Goal: Transaction & Acquisition: Obtain resource

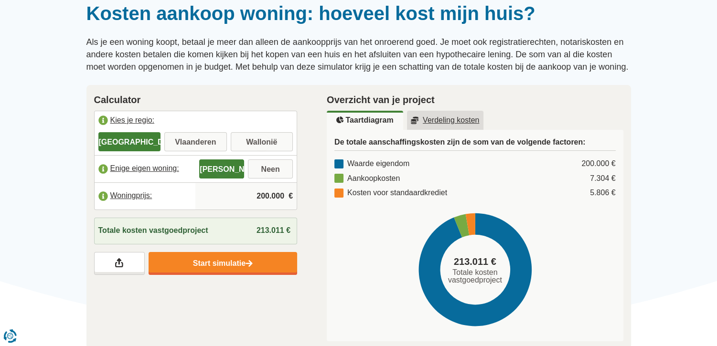
scroll to position [90, 0]
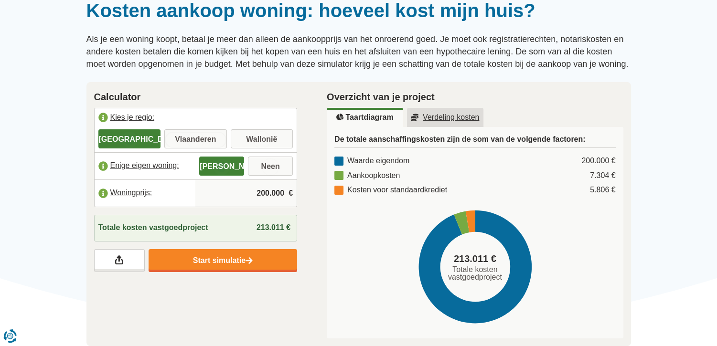
click at [208, 143] on input "Vlaanderen" at bounding box center [195, 139] width 63 height 17
radio input "true"
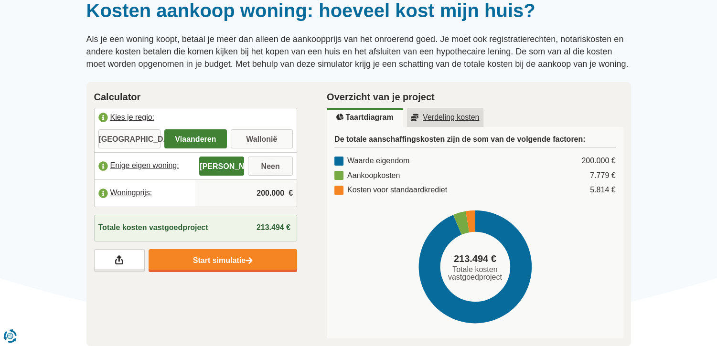
click at [277, 195] on input "200.000" at bounding box center [246, 194] width 94 height 26
click at [269, 192] on input "200.000" at bounding box center [246, 194] width 94 height 26
type input "160.000"
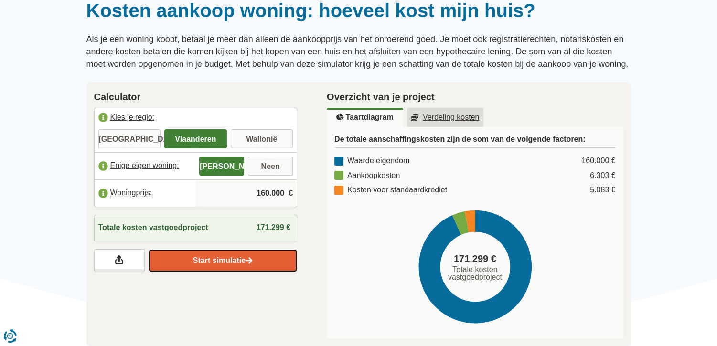
click at [270, 264] on link "Start simulatie" at bounding box center [223, 260] width 149 height 23
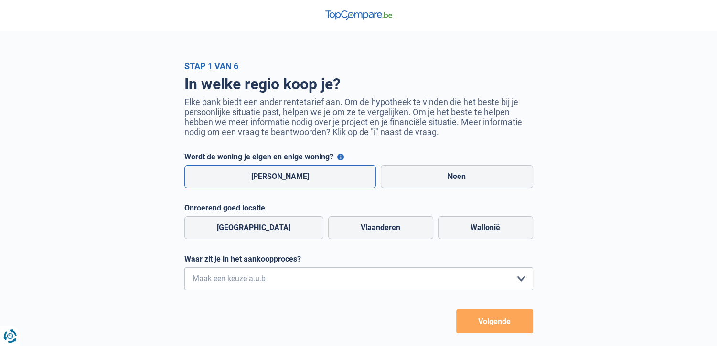
click at [319, 183] on label "Ja" at bounding box center [280, 176] width 192 height 23
click at [319, 183] on input "Ja" at bounding box center [280, 176] width 192 height 23
radio input "true"
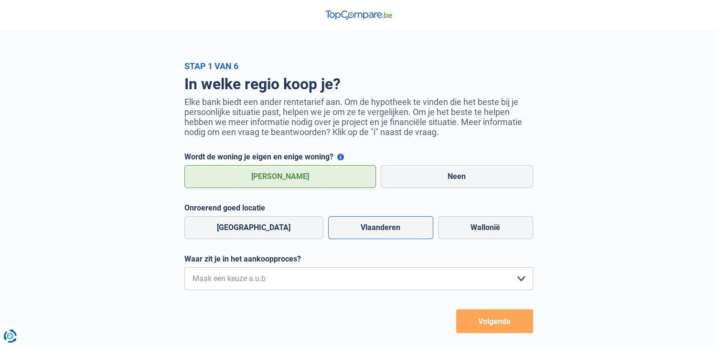
click at [359, 236] on label "Vlaanderen" at bounding box center [380, 227] width 105 height 23
click at [359, 236] on input "Vlaanderen" at bounding box center [380, 227] width 105 height 23
radio input "true"
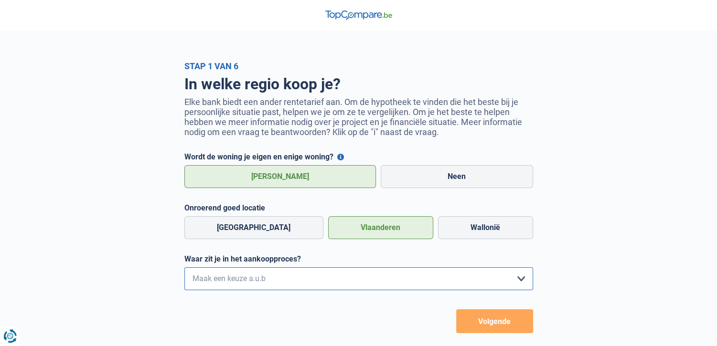
click at [345, 286] on select "Ik wil me uitsluitend informeren omdat ik op dit moment geen concrete plannen h…" at bounding box center [358, 279] width 349 height 23
select select "1c"
click at [184, 270] on select "Ik wil me uitsluitend informeren omdat ik op dit moment geen concrete plannen h…" at bounding box center [358, 279] width 349 height 23
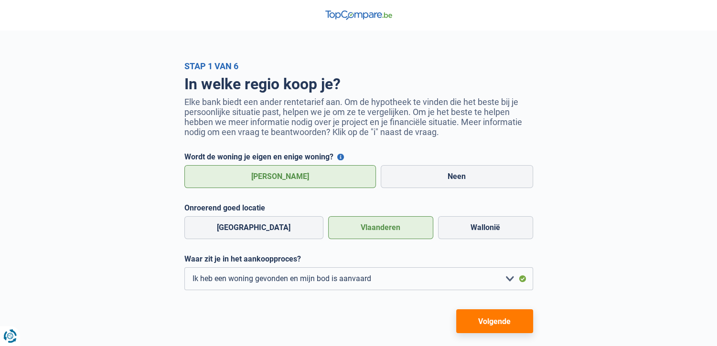
click at [466, 330] on button "Volgende" at bounding box center [494, 322] width 77 height 24
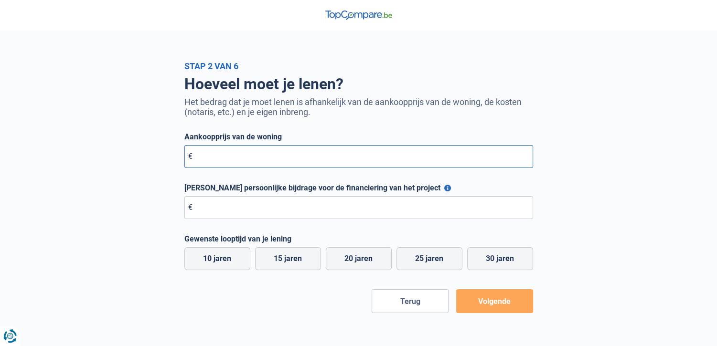
click at [410, 164] on input "Aankoopprijs van de woning" at bounding box center [358, 156] width 349 height 23
type input "160.000"
click at [388, 208] on input "Maximale persoonlijke bijdrage voor de financiering van het project" at bounding box center [358, 207] width 349 height 23
click at [444, 187] on button "Maximale persoonlijke bijdrage voor de financiering van het project" at bounding box center [447, 188] width 7 height 7
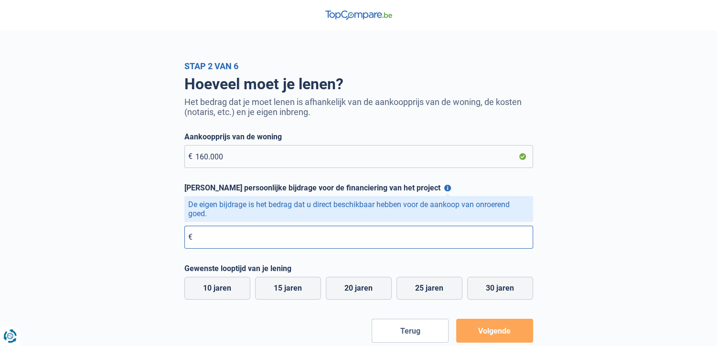
click at [369, 243] on input "Maximale persoonlijke bijdrage voor de financiering van het project" at bounding box center [358, 237] width 349 height 23
type input "10.000"
click at [421, 292] on label "25 jaren" at bounding box center [430, 288] width 66 height 23
click at [421, 292] on input "25 jaren" at bounding box center [430, 288] width 66 height 23
radio input "true"
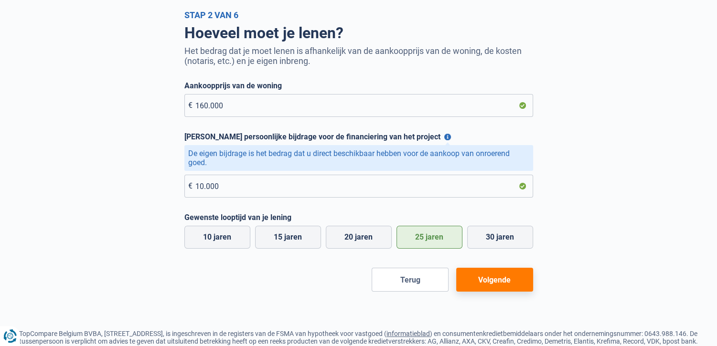
scroll to position [53, 0]
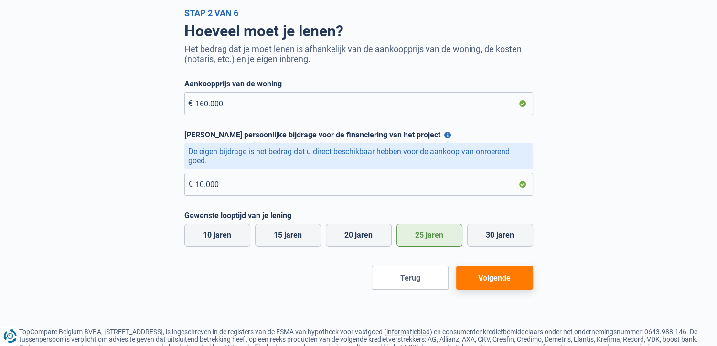
click at [502, 283] on button "Volgende" at bounding box center [494, 278] width 77 height 24
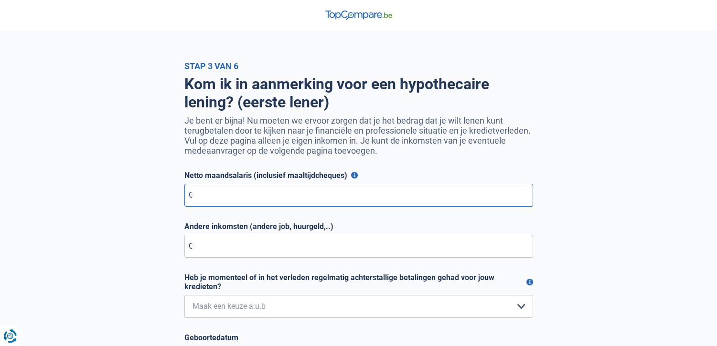
click at [464, 201] on input "Netto maandsalaris (inclusief maaltijdcheques)" at bounding box center [358, 195] width 349 height 23
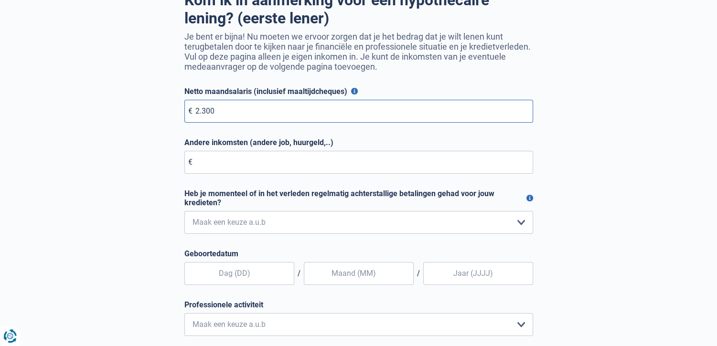
scroll to position [90, 0]
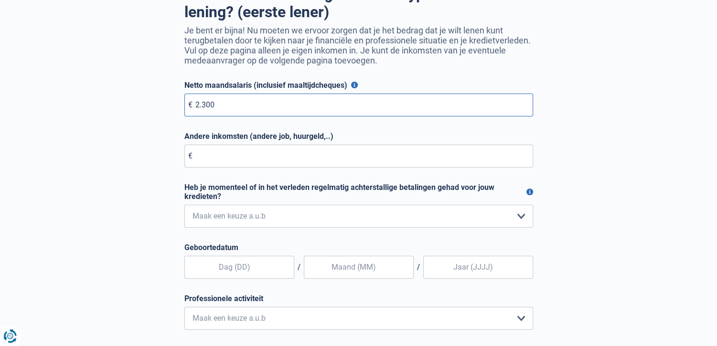
type input "2.300"
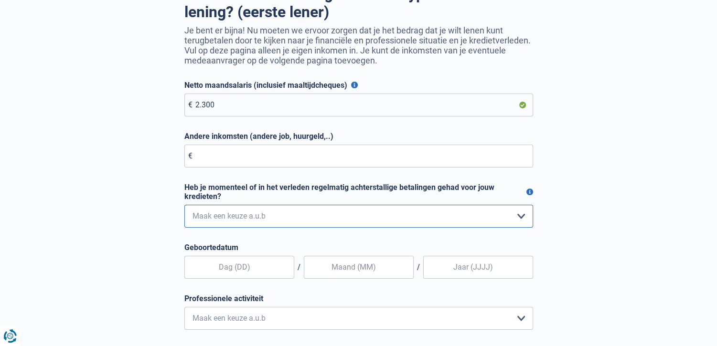
click at [499, 216] on select "Nee, nooit Ja, maar ik heb deze minder dan een jaar geleden afbetaald Ja, maar …" at bounding box center [358, 216] width 349 height 23
select select "2"
click at [184, 206] on select "Nee, nooit Ja, maar ik heb deze minder dan een jaar geleden afbetaald Ja, maar …" at bounding box center [358, 216] width 349 height 23
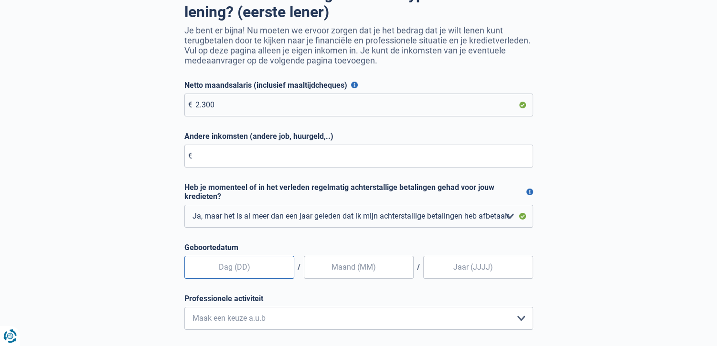
click at [212, 267] on input "text" at bounding box center [239, 267] width 110 height 23
type input "25"
type input "12"
type input "1987"
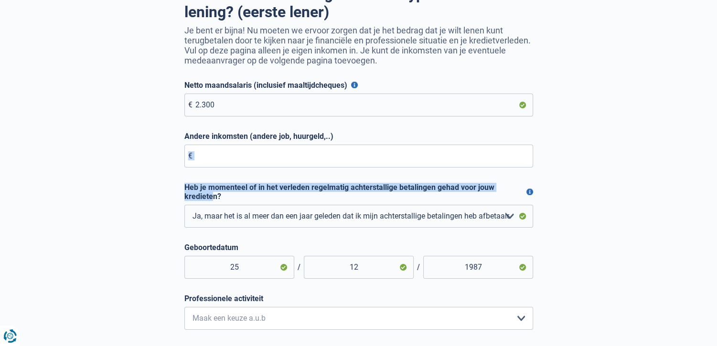
drag, startPoint x: 714, startPoint y: 136, endPoint x: 723, endPoint y: 186, distance: 50.8
click at [717, 186] on html "U hebt controle over uw gegevens Onze zakelijke partners en wij gebruiken techn…" at bounding box center [358, 88] width 717 height 356
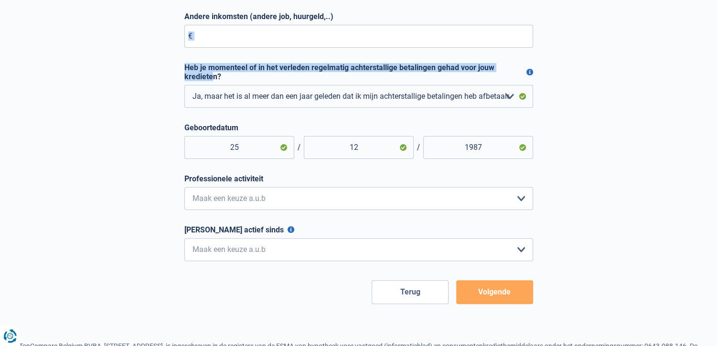
scroll to position [217, 0]
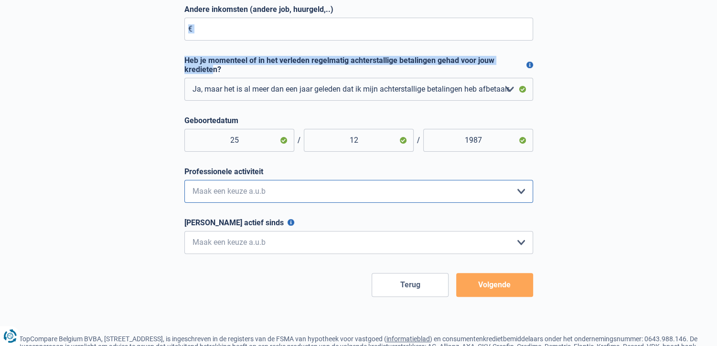
click at [522, 189] on select "Bediende Arbeider Ambtenaar Zelfstandige Bedrijfsleider Gepensioneerde Vrij ber…" at bounding box center [358, 191] width 349 height 23
click at [184, 182] on select "Bediende Arbeider Ambtenaar Zelfstandige Bedrijfsleider Gepensioneerde Vrij ber…" at bounding box center [358, 191] width 349 height 23
click at [510, 195] on select "Bediende Arbeider Ambtenaar Zelfstandige Bedrijfsleider Gepensioneerde Vrij ber…" at bounding box center [358, 191] width 349 height 23
select select "mutual"
click at [184, 182] on select "Bediende Arbeider Ambtenaar Zelfstandige Bedrijfsleider Gepensioneerde Vrij ber…" at bounding box center [358, 191] width 349 height 23
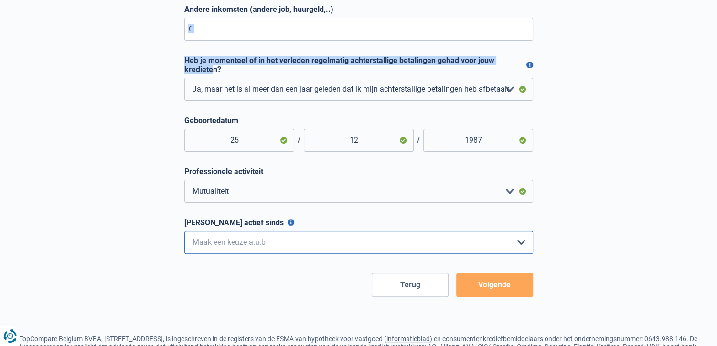
click at [446, 246] on select "< 6 maanden 6 - 12 maanden 12 - 24 maanden 24 - 36 maanden > 36 maanden Maak ee…" at bounding box center [358, 242] width 349 height 23
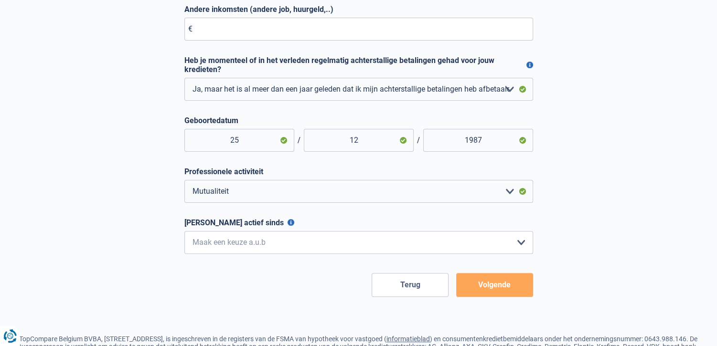
click at [289, 222] on label "Ononderbroken actief sinds" at bounding box center [358, 222] width 349 height 9
click at [289, 231] on select "< 6 maanden 6 - 12 maanden 12 - 24 maanden 24 - 36 maanden > 36 maanden Maak ee…" at bounding box center [358, 242] width 349 height 23
click at [288, 224] on button "Ononderbroken actief sinds" at bounding box center [291, 222] width 7 height 7
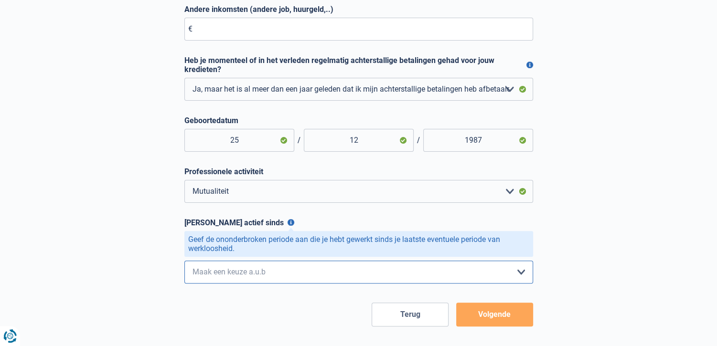
click at [302, 275] on select "< 6 maanden 6 - 12 maanden 12 - 24 maanden 24 - 36 maanden > 36 maanden Maak ee…" at bounding box center [358, 272] width 349 height 23
select select "more36"
click at [184, 263] on select "< 6 maanden 6 - 12 maanden 12 - 24 maanden 24 - 36 maanden > 36 maanden Maak ee…" at bounding box center [358, 272] width 349 height 23
click at [477, 321] on button "Volgende" at bounding box center [494, 315] width 77 height 24
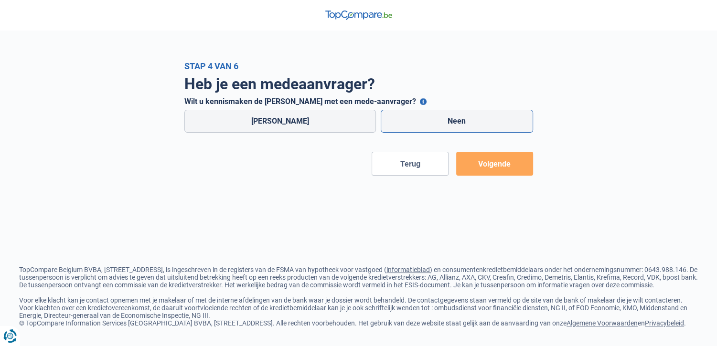
click at [422, 117] on label "Neen" at bounding box center [457, 121] width 152 height 23
click at [422, 117] on input "Neen" at bounding box center [457, 121] width 152 height 23
radio input "true"
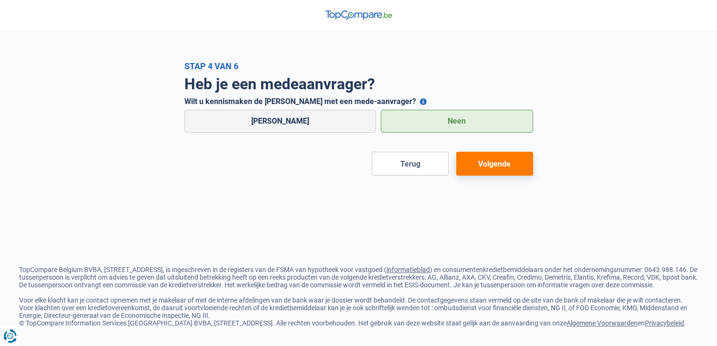
click at [420, 102] on button "Wilt u kennismaken de lening met een mede-aanvrager?" at bounding box center [423, 101] width 7 height 7
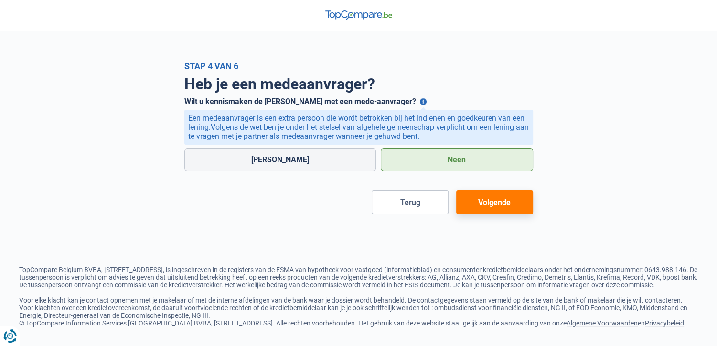
click at [420, 102] on button "Wilt u kennismaken de lening met een mede-aanvrager?" at bounding box center [423, 101] width 7 height 7
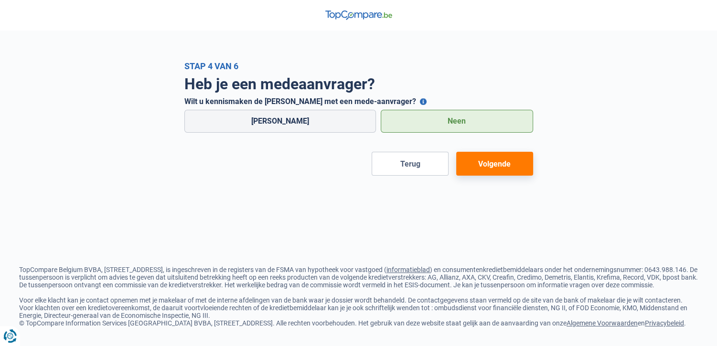
click at [420, 102] on button "Wilt u kennismaken de lening met een mede-aanvrager?" at bounding box center [423, 101] width 7 height 7
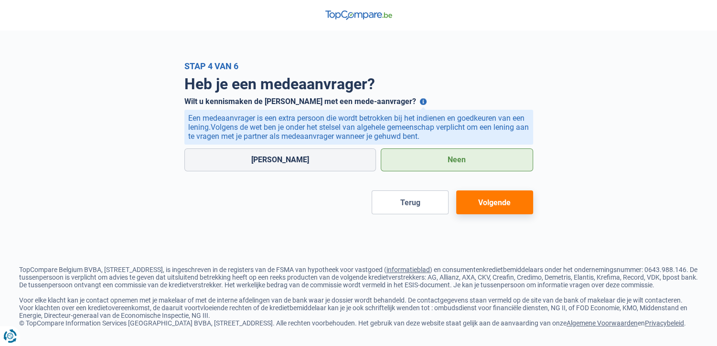
click at [420, 102] on button "Wilt u kennismaken de lening met een mede-aanvrager?" at bounding box center [423, 101] width 7 height 7
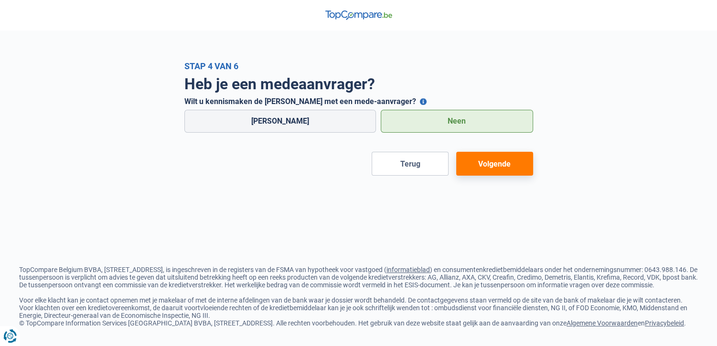
click at [503, 161] on button "Volgende" at bounding box center [494, 164] width 77 height 24
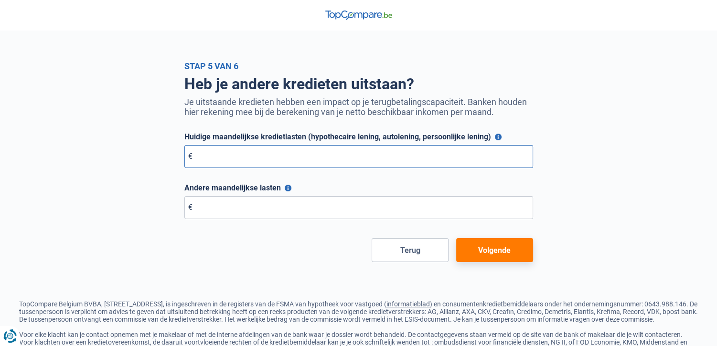
click at [483, 160] on input "Huidige maandelijkse kredietlasten (hypothecaire lening, autolening, persoonlij…" at bounding box center [358, 156] width 349 height 23
type input "0"
click at [448, 203] on input "Andere maandelijkse lasten" at bounding box center [358, 207] width 349 height 23
type input "0"
click at [285, 188] on button "Andere maandelijkse lasten" at bounding box center [288, 188] width 7 height 7
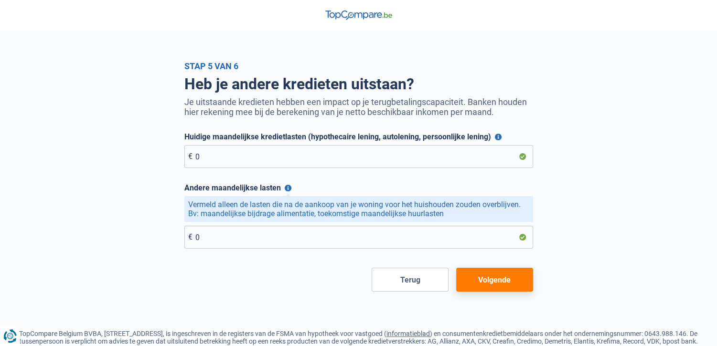
click at [285, 188] on button "Andere maandelijkse lasten" at bounding box center [288, 188] width 7 height 7
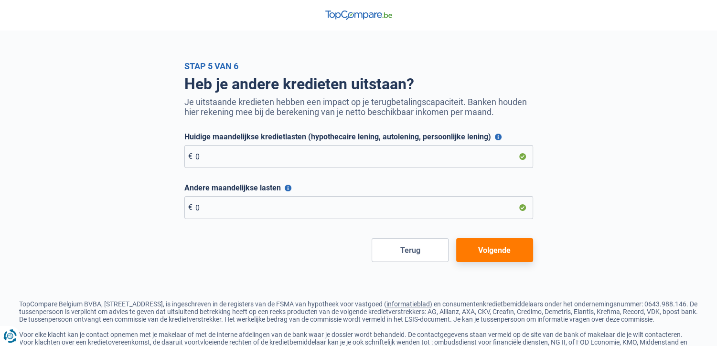
click at [476, 250] on button "Volgende" at bounding box center [494, 250] width 77 height 24
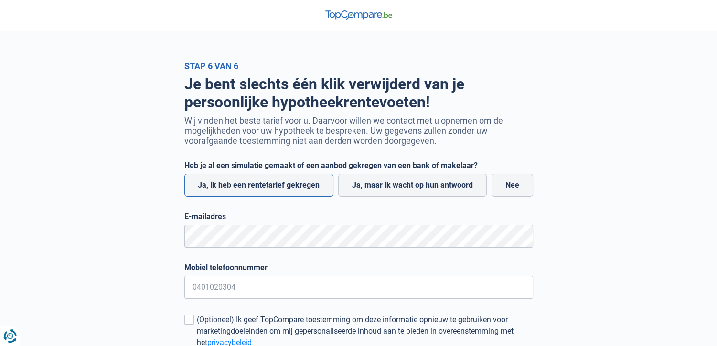
click at [299, 183] on label "Ja, ik heb een rentetarief gekregen" at bounding box center [259, 185] width 150 height 23
click at [299, 183] on input "Ja, ik heb een rentetarief gekregen" at bounding box center [259, 185] width 150 height 23
radio input "true"
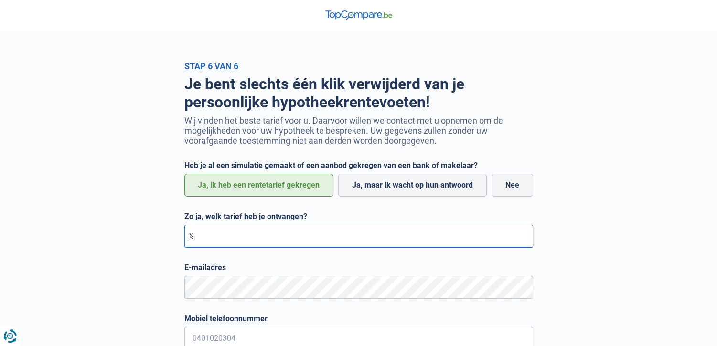
click at [306, 237] on input "Zo ja, welk tarief heb je ontvangen?" at bounding box center [358, 236] width 349 height 23
click at [188, 237] on span "%" at bounding box center [191, 236] width 6 height 9
click at [187, 236] on input "Zo ja, welk tarief heb je ontvangen?" at bounding box center [358, 236] width 349 height 23
type input "3,68"
drag, startPoint x: 717, startPoint y: 187, endPoint x: 717, endPoint y: 212, distance: 24.4
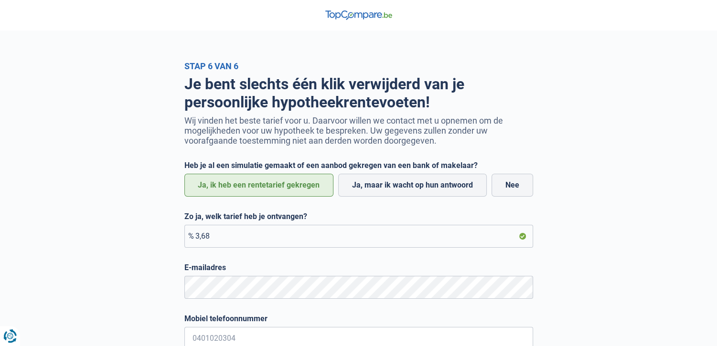
click at [717, 212] on div "Stap 6 van 6 Je bent slechts één klik verwijderd van je persoonlijke hypotheekr…" at bounding box center [358, 252] width 717 height 382
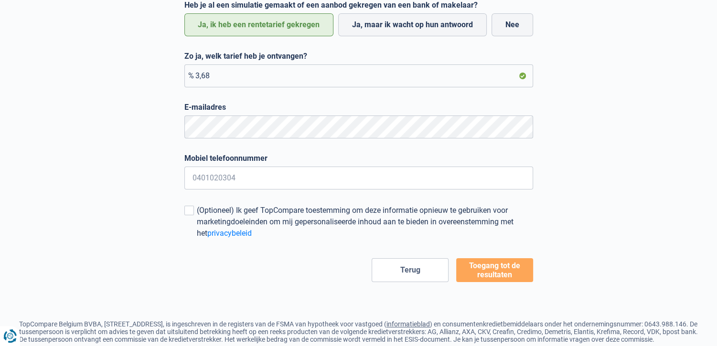
scroll to position [161, 0]
click at [464, 182] on input "Mobiel telefoonnummer" at bounding box center [358, 178] width 349 height 23
type input "0471261429"
click at [478, 278] on button "Toegang tot de resultaten" at bounding box center [494, 271] width 77 height 24
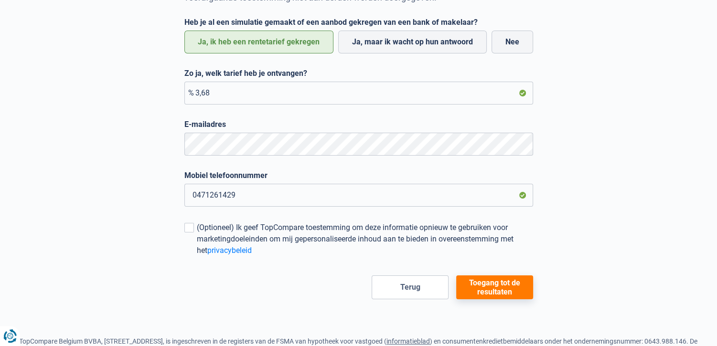
scroll to position [144, 0]
click at [188, 226] on span at bounding box center [189, 228] width 10 height 10
click at [197, 256] on input "(Optioneel) Ik geef TopCompare toestemming om deze informatie opnieuw te gebrui…" at bounding box center [197, 256] width 0 height 0
click at [474, 292] on button "Toegang tot de resultaten" at bounding box center [494, 287] width 77 height 24
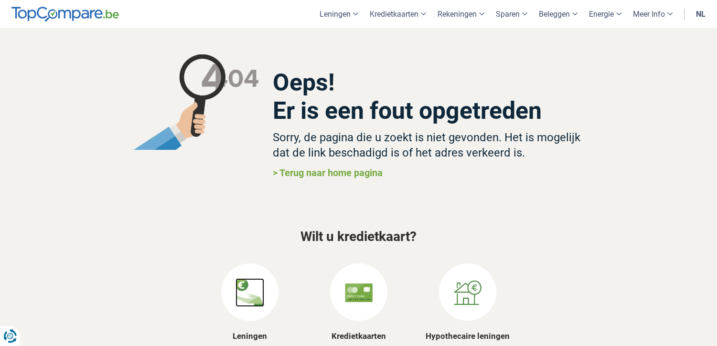
click at [247, 285] on img at bounding box center [250, 293] width 29 height 29
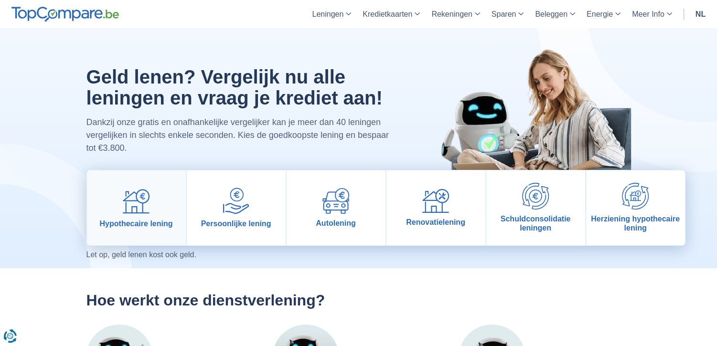
click at [147, 206] on img at bounding box center [136, 201] width 27 height 27
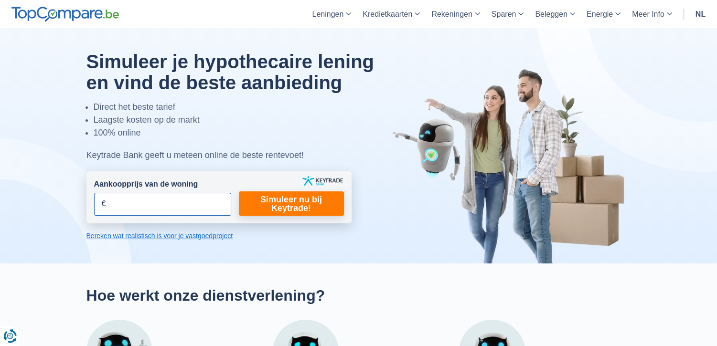
click at [152, 207] on input "Aankoopprijs van de woning" at bounding box center [162, 204] width 137 height 23
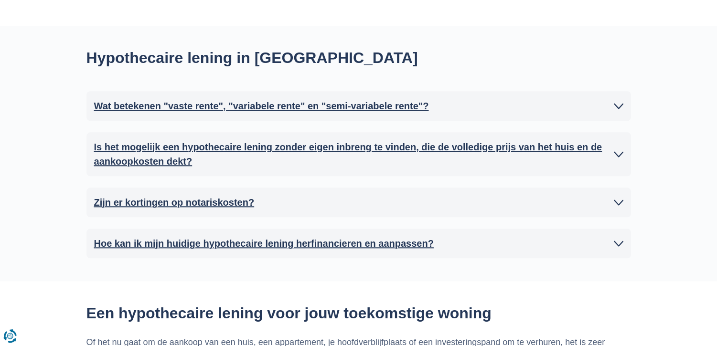
scroll to position [879, 0]
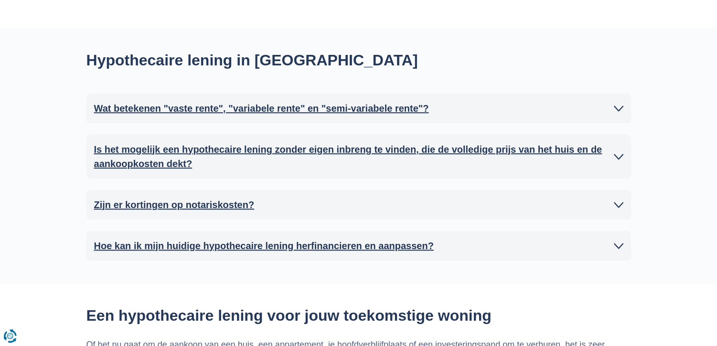
type input "160.000"
click at [615, 154] on icon at bounding box center [619, 157] width 10 height 10
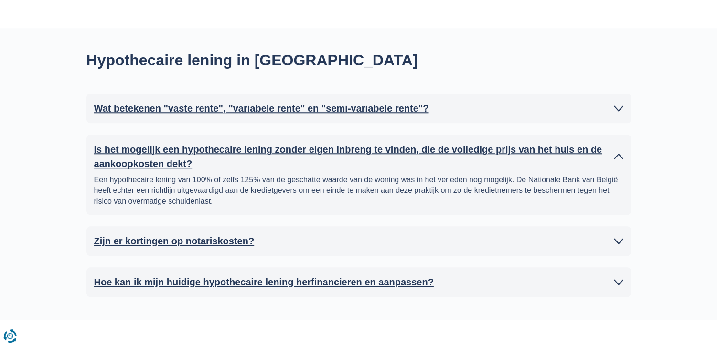
click at [615, 154] on icon at bounding box center [619, 157] width 10 height 10
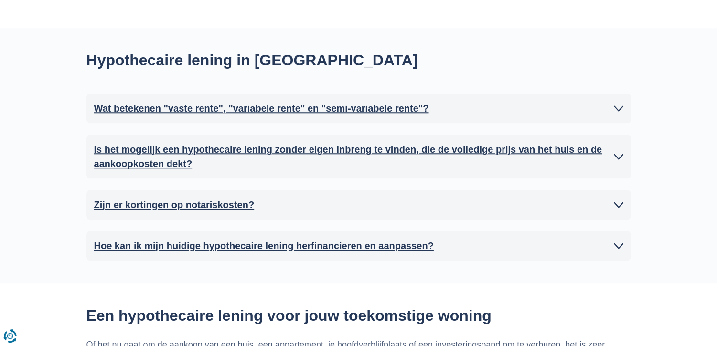
click at [617, 108] on icon at bounding box center [619, 109] width 10 height 10
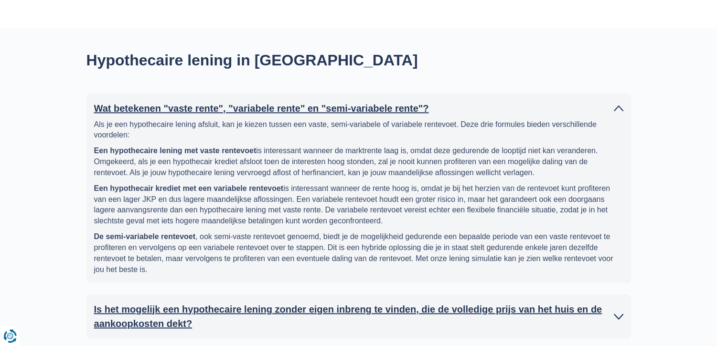
click at [617, 108] on icon at bounding box center [619, 109] width 10 height 10
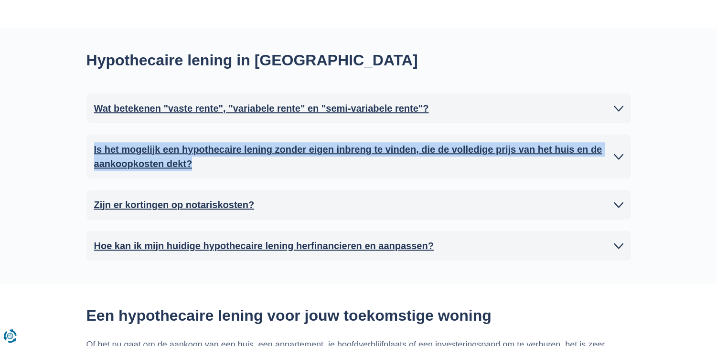
drag, startPoint x: 716, startPoint y: 99, endPoint x: 723, endPoint y: 153, distance: 54.5
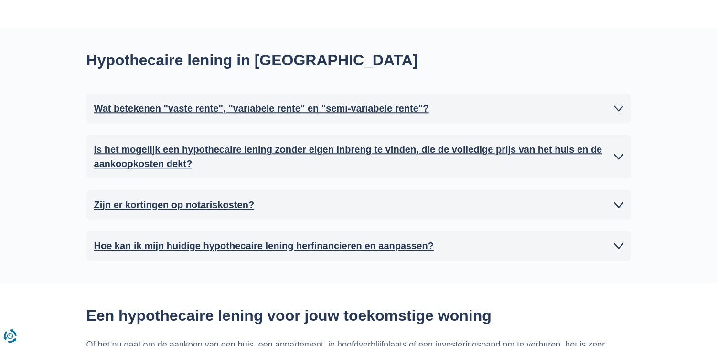
drag, startPoint x: 723, startPoint y: 153, endPoint x: 703, endPoint y: 67, distance: 88.4
click at [703, 67] on div "Hypothecaire lening in België Wat betekenen "vaste rente", "variabele rente" en…" at bounding box center [358, 155] width 717 height 255
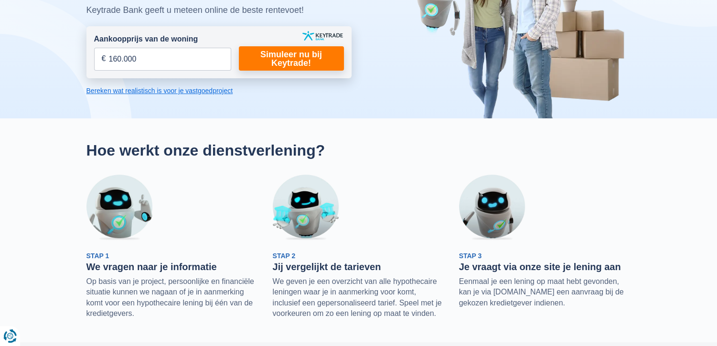
scroll to position [0, 0]
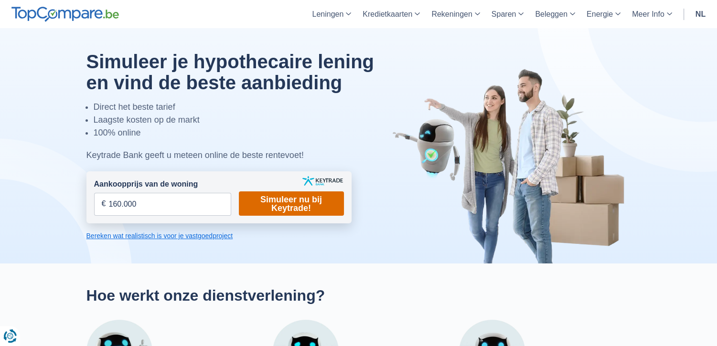
click at [329, 209] on link "Simuleer nu bij Keytrade!" at bounding box center [291, 204] width 105 height 24
click at [311, 199] on link "Simuleer nu bij Keytrade!" at bounding box center [291, 204] width 105 height 24
click at [313, 199] on link "Simuleer nu bij Keytrade!" at bounding box center [291, 204] width 105 height 24
click at [307, 201] on link "Simuleer nu bij Keytrade!" at bounding box center [291, 204] width 105 height 24
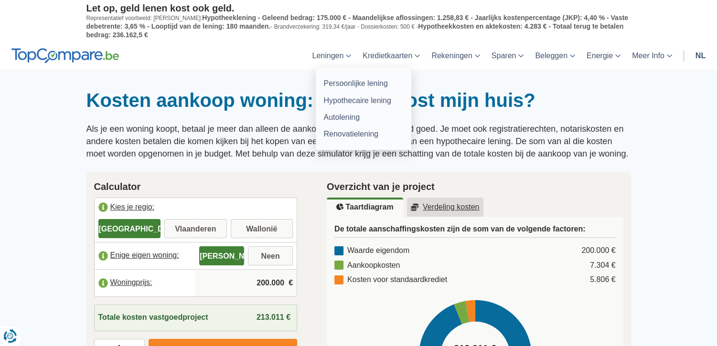
click at [345, 53] on link "Leningen" at bounding box center [331, 56] width 51 height 28
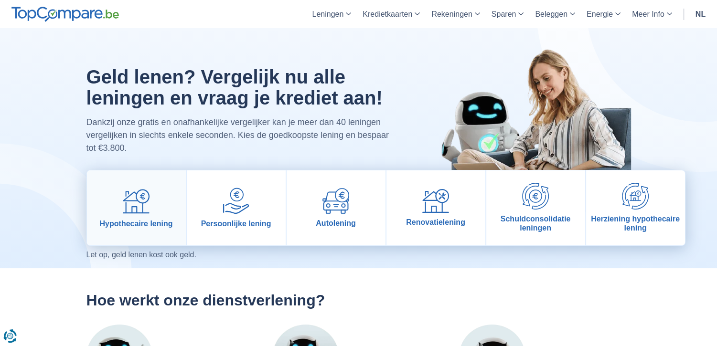
click at [133, 209] on img at bounding box center [136, 201] width 27 height 27
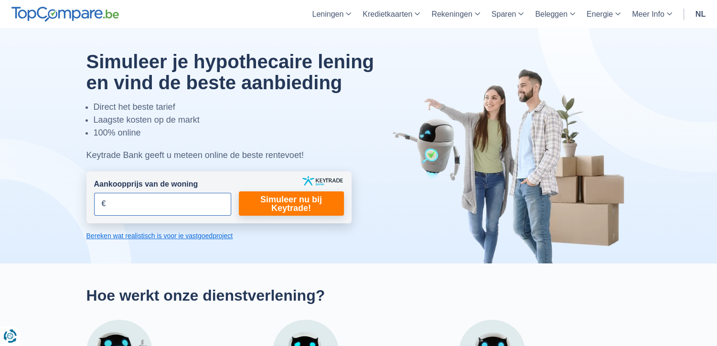
click at [133, 209] on input "Aankoopprijs van de woning" at bounding box center [162, 204] width 137 height 23
type input "160.000"
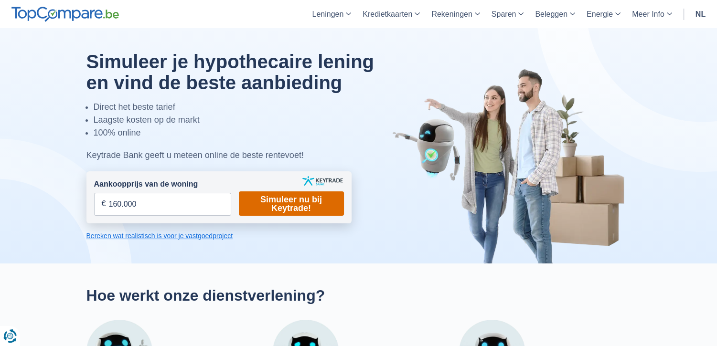
click at [281, 211] on link "Simuleer nu bij Keytrade!" at bounding box center [291, 204] width 105 height 24
click at [239, 192] on link "Simuleer nu bij Keytrade!" at bounding box center [291, 204] width 105 height 24
